Goal: Information Seeking & Learning: Find specific fact

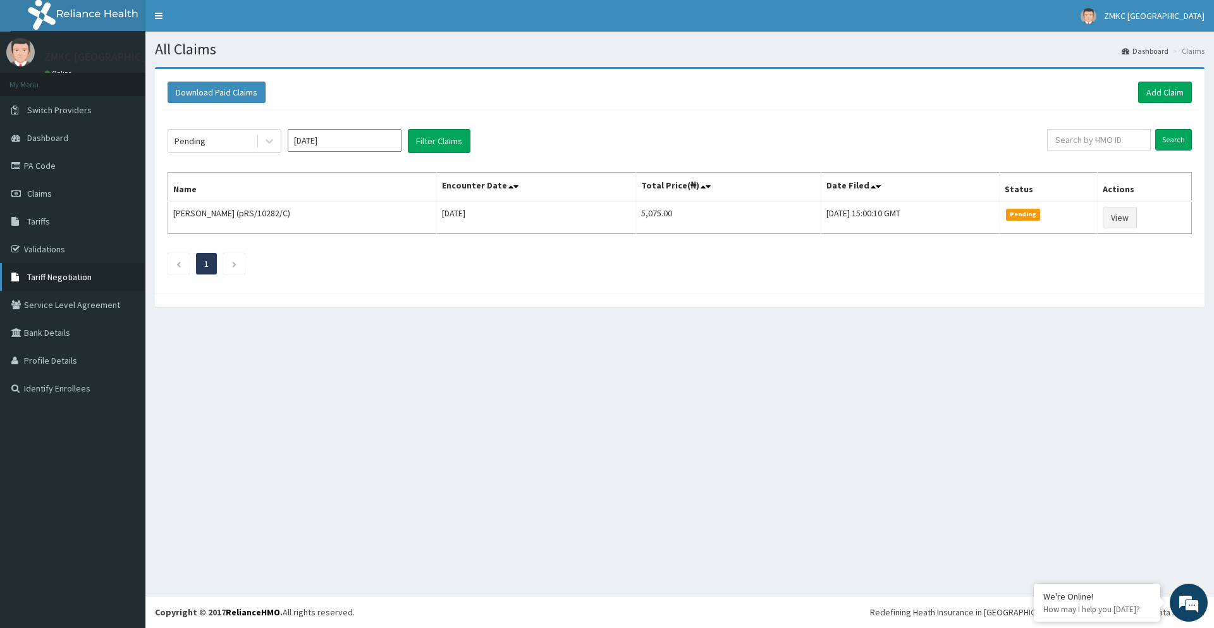
click at [68, 283] on link "Tariff Negotiation" at bounding box center [72, 277] width 145 height 28
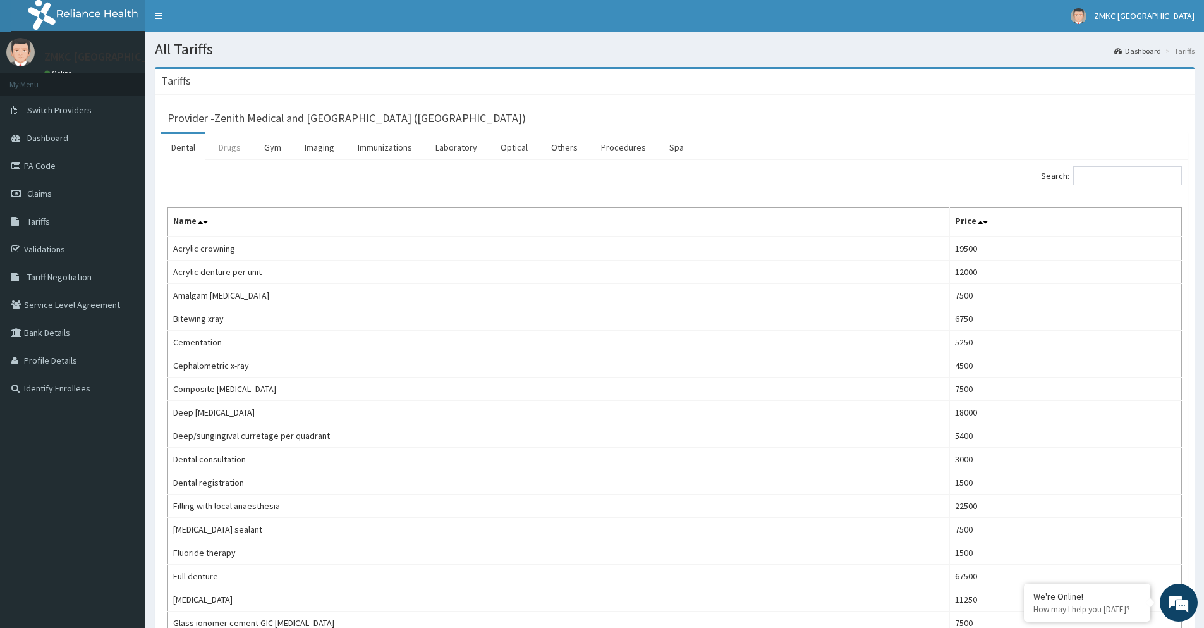
click at [233, 147] on link "Drugs" at bounding box center [230, 147] width 42 height 27
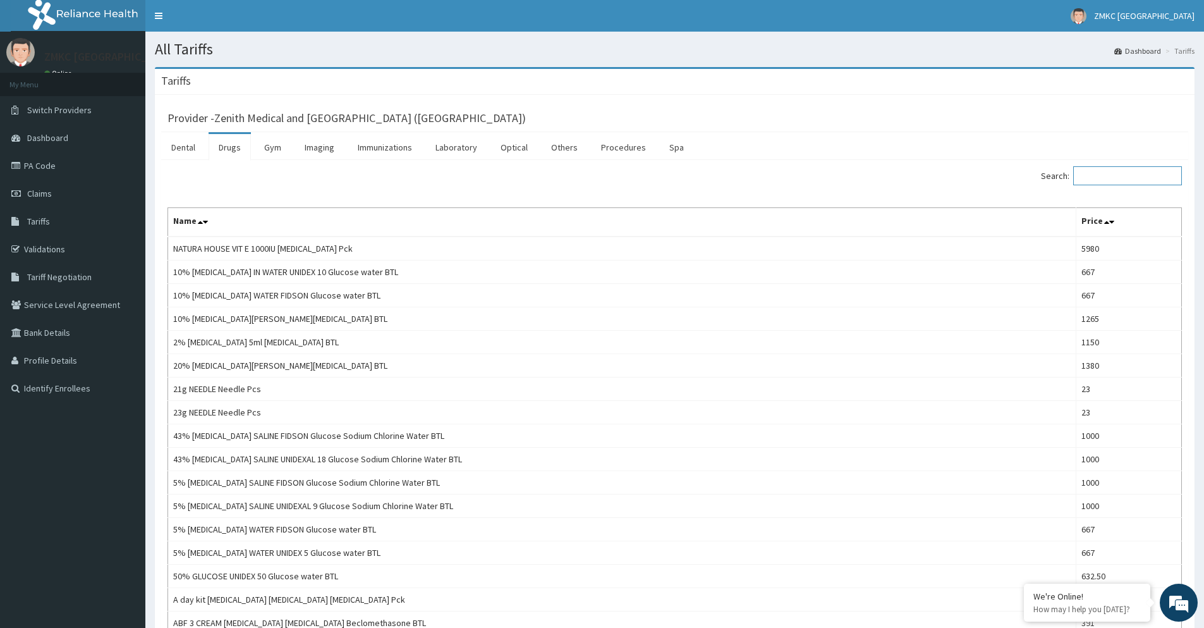
click at [1118, 176] on input "Search:" at bounding box center [1127, 175] width 109 height 19
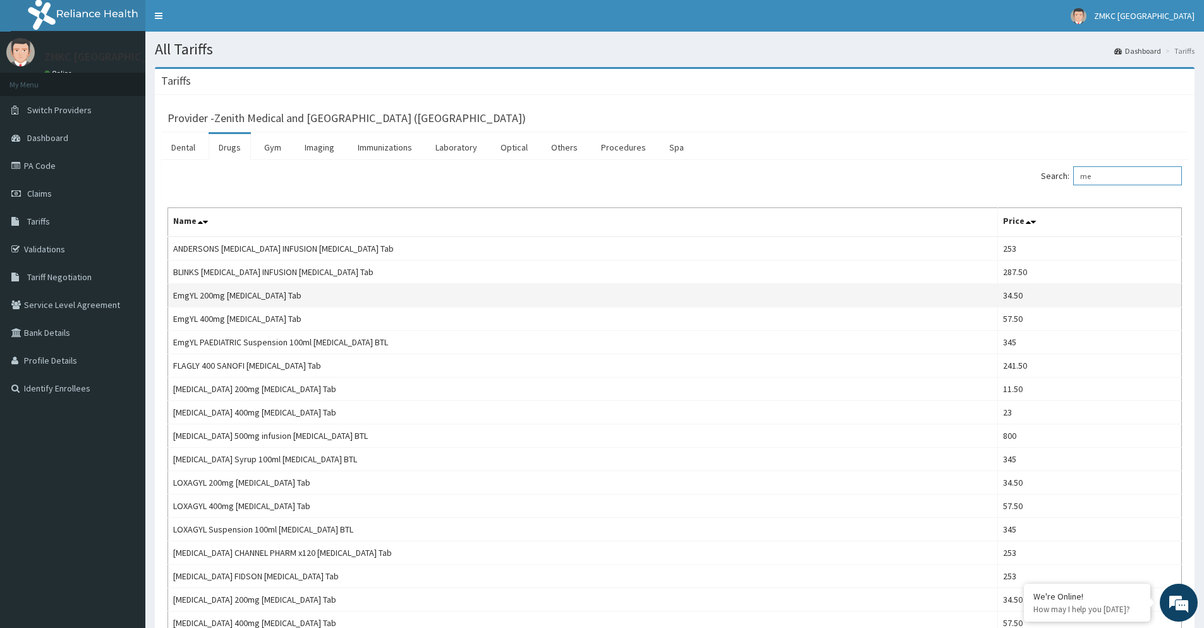
type input "m"
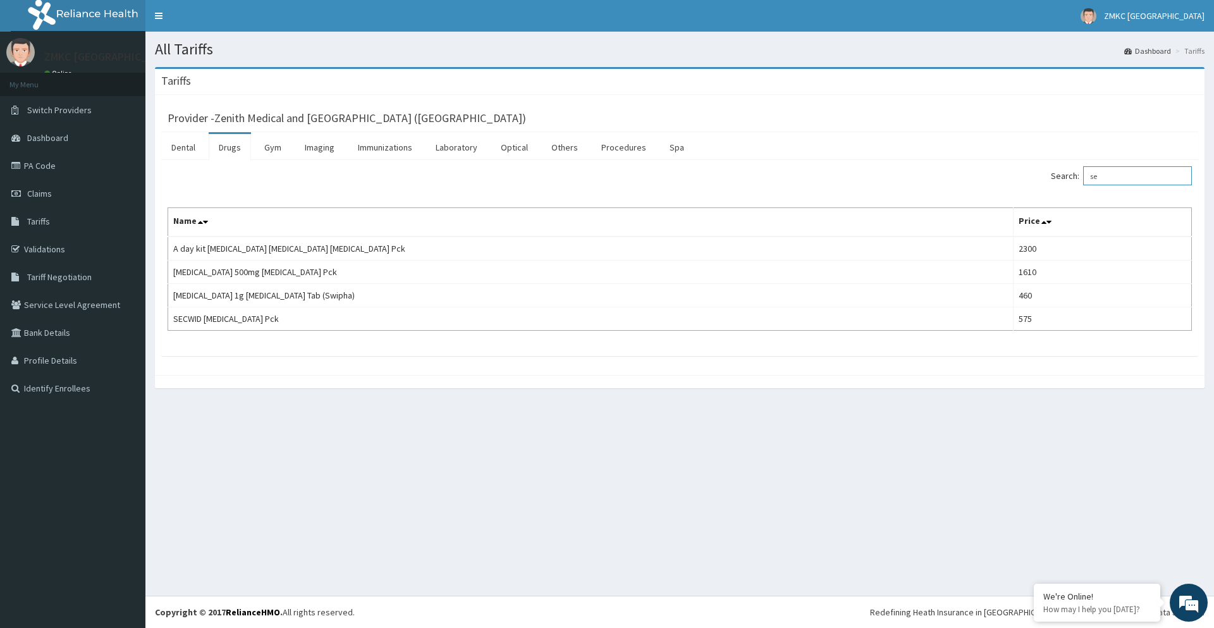
type input "s"
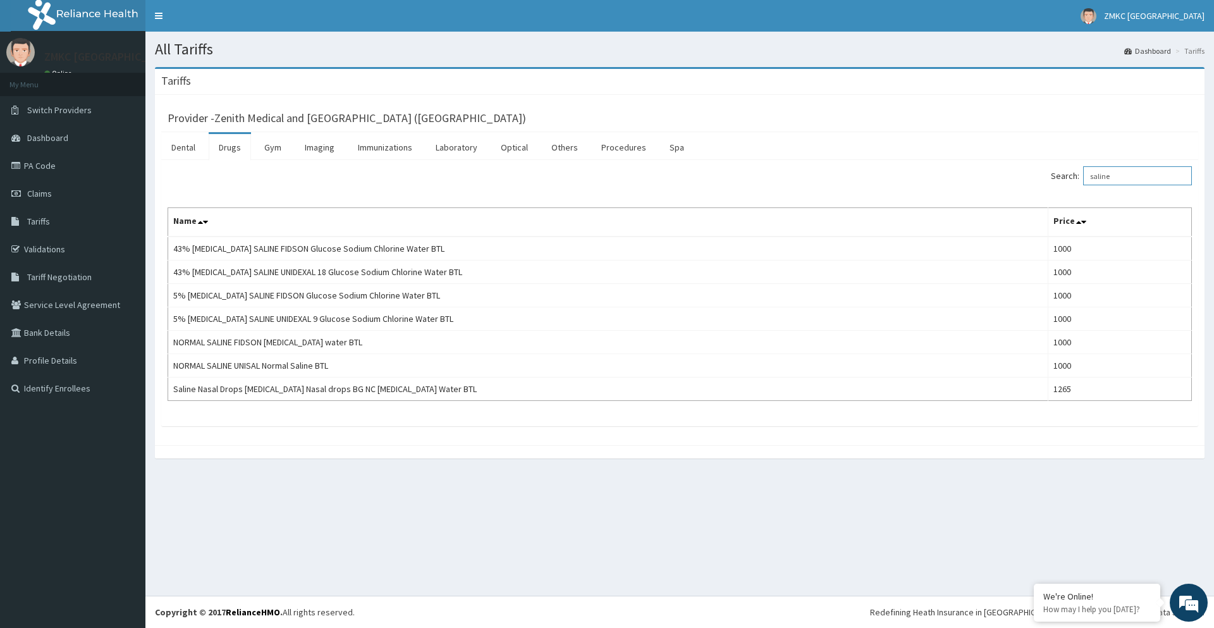
type input "saline"
click at [87, 107] on span "Switch Providers" at bounding box center [59, 109] width 64 height 11
